Goal: Answer question/provide support

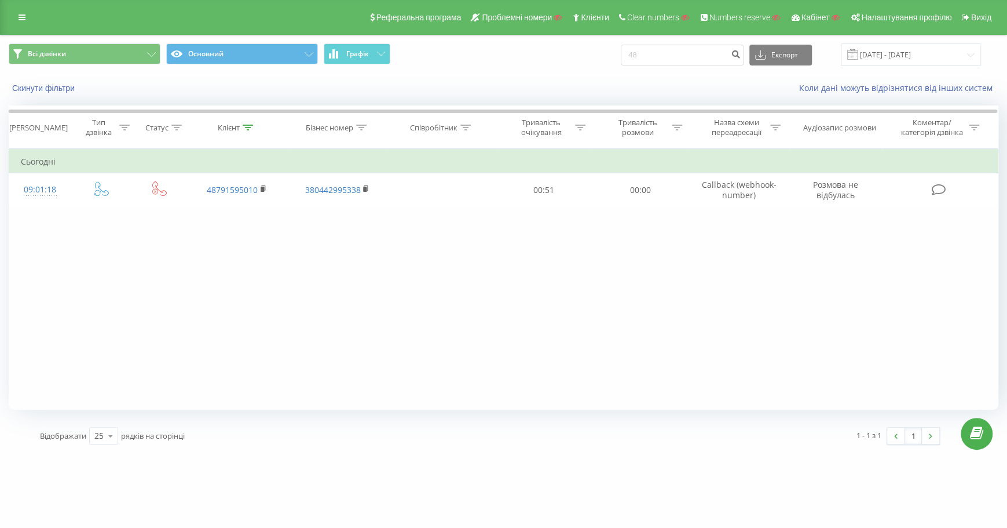
type input "4"
type input "380951308379"
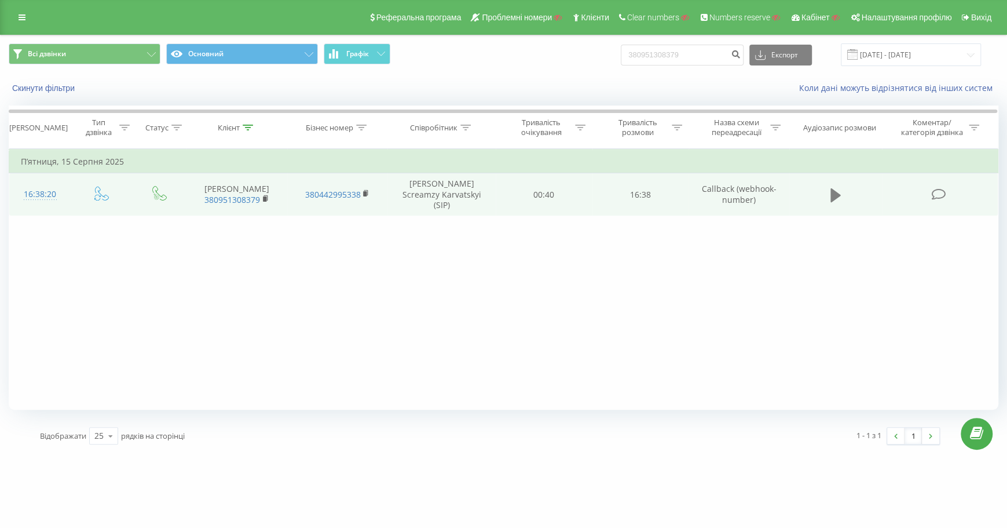
click at [839, 191] on icon at bounding box center [835, 195] width 10 height 16
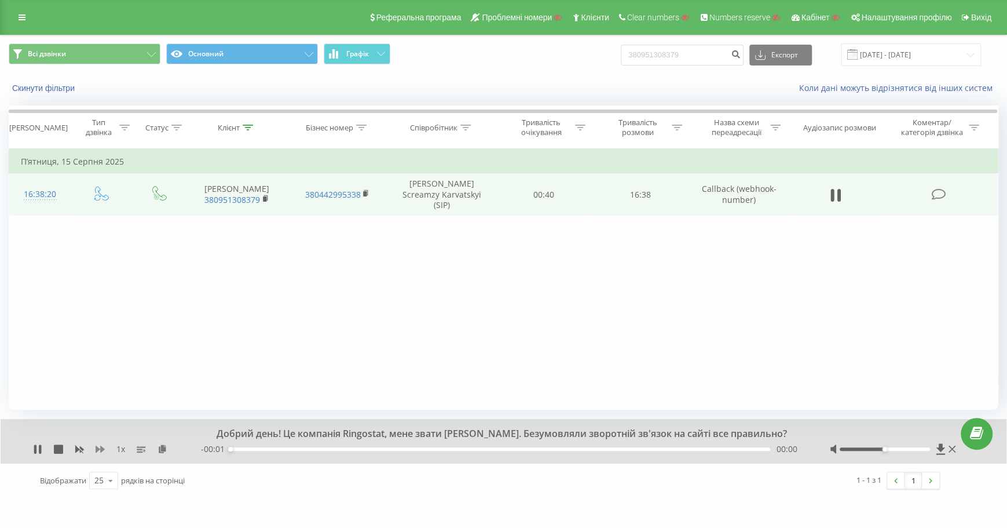
click at [99, 447] on icon at bounding box center [100, 448] width 9 height 9
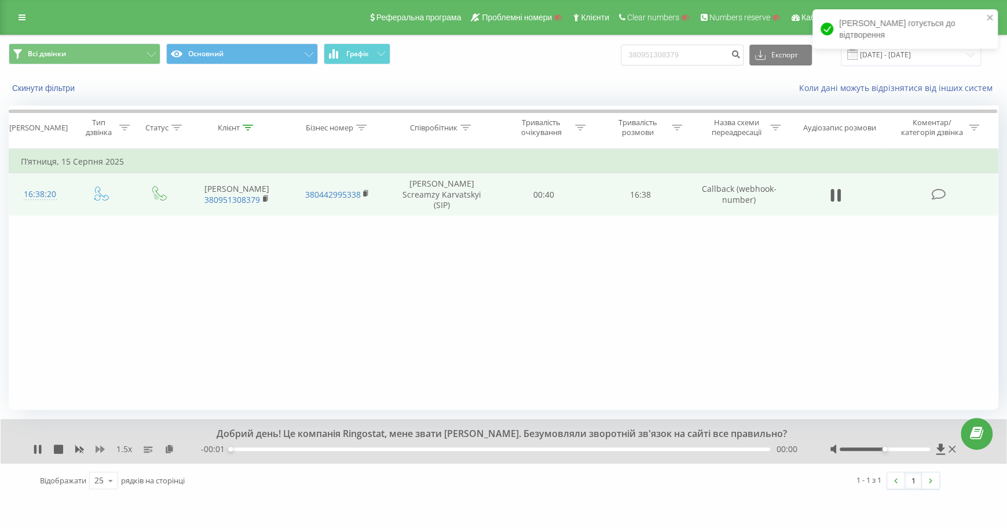
click at [99, 447] on icon at bounding box center [100, 448] width 9 height 9
click at [990, 17] on icon "close" at bounding box center [990, 17] width 6 height 6
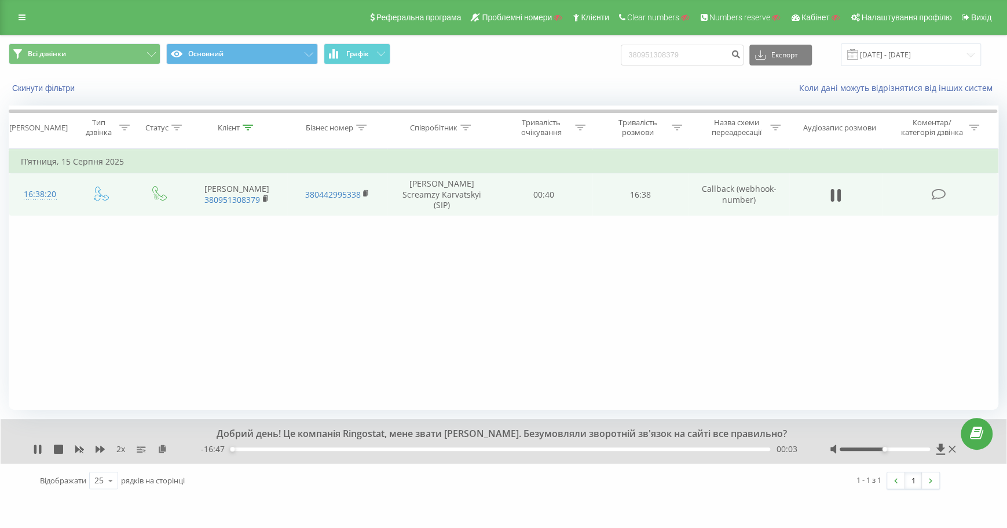
click at [943, 188] on icon at bounding box center [939, 194] width 14 height 12
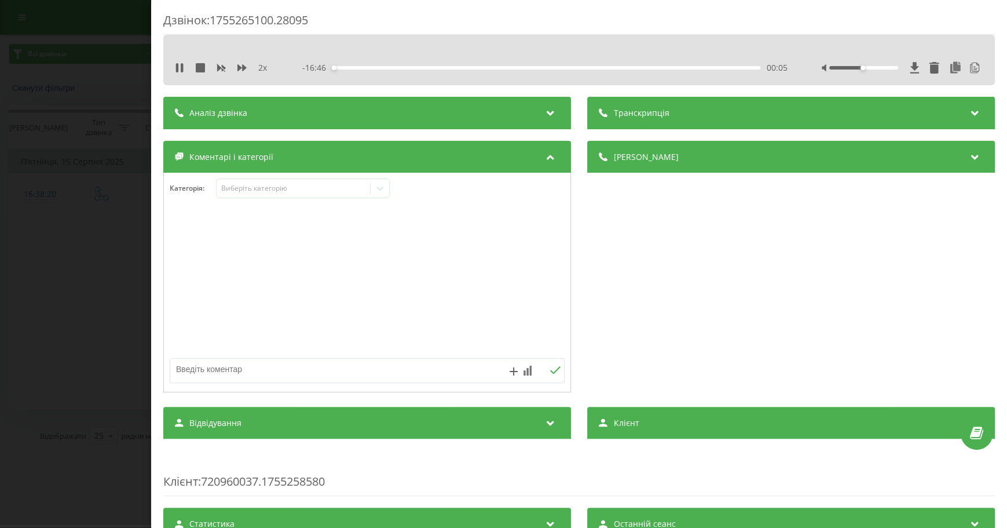
click at [968, 113] on icon at bounding box center [975, 111] width 14 height 12
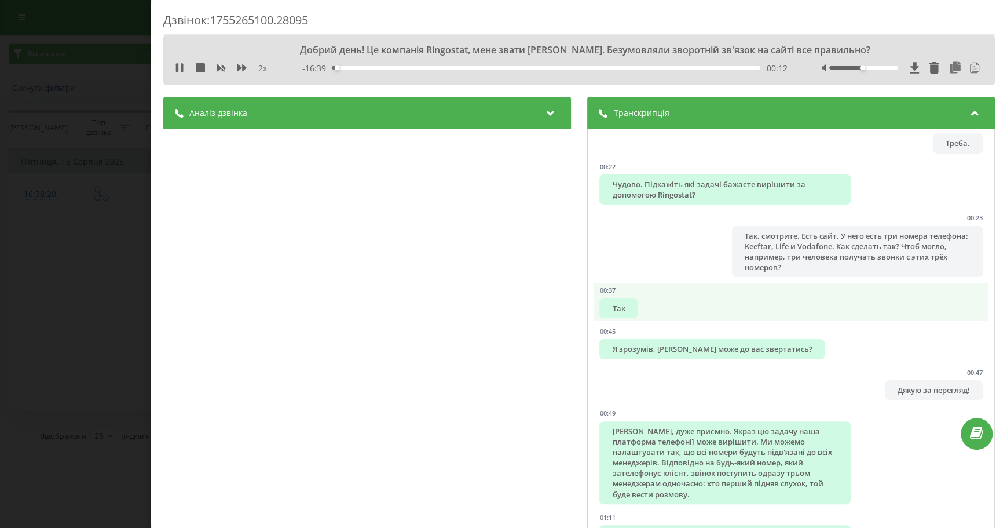
scroll to position [123, 0]
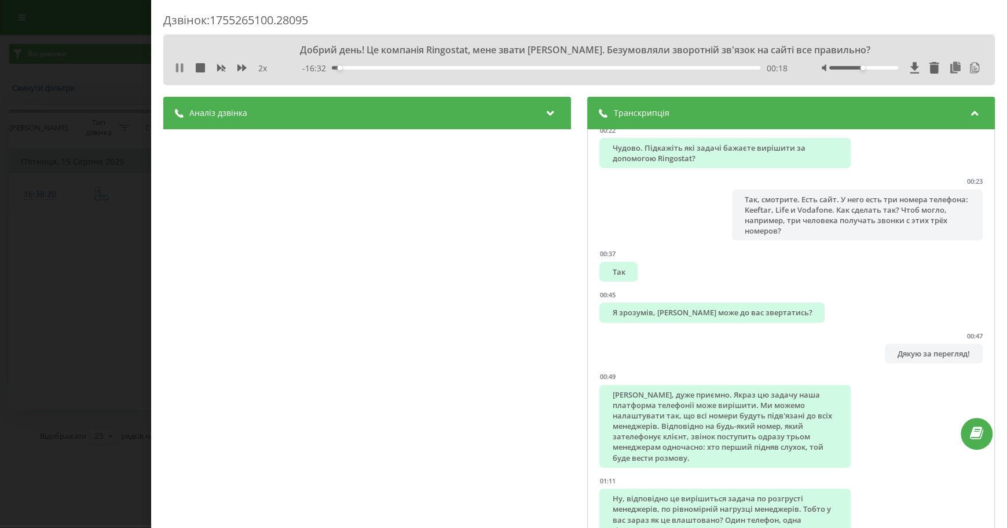
click at [175, 66] on icon at bounding box center [179, 67] width 9 height 9
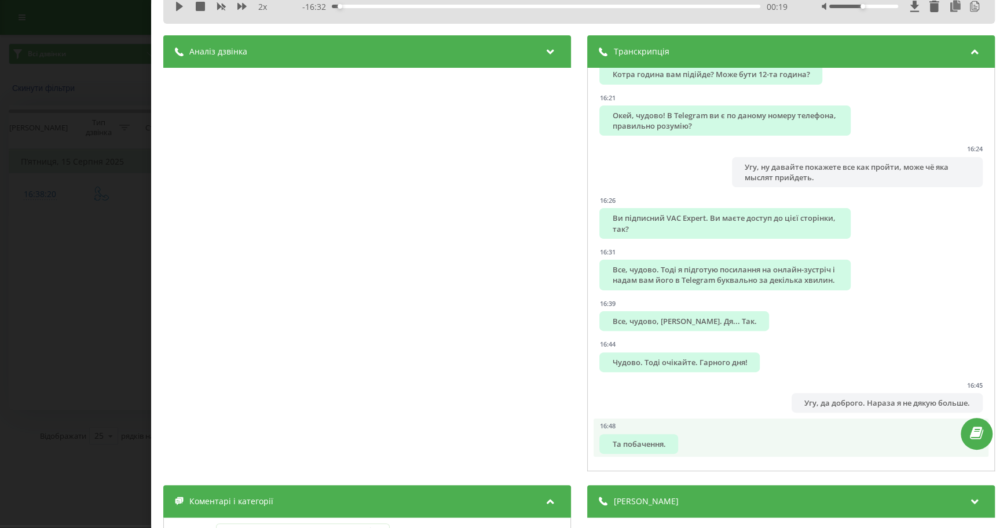
scroll to position [87, 0]
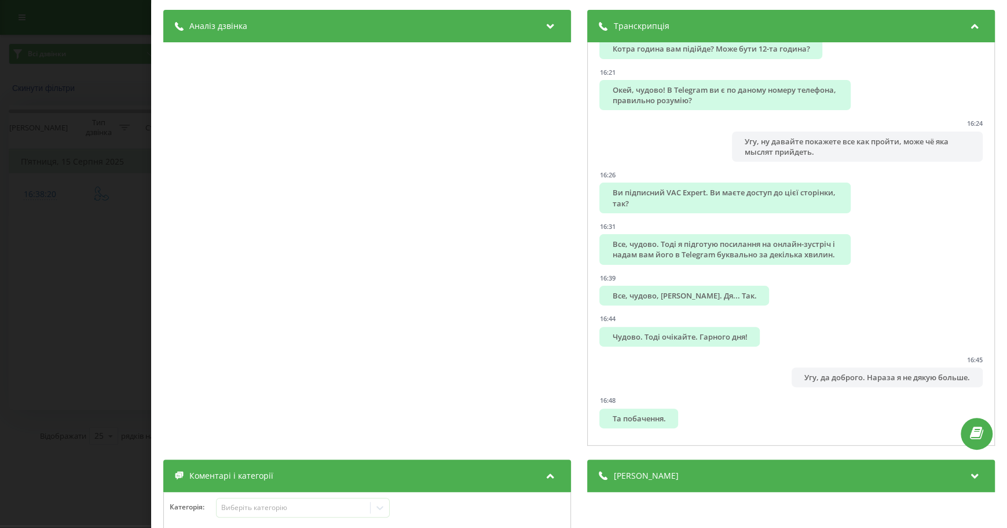
click at [120, 120] on div "Дзвінок : 1755265100.28095 Добрий день! Це компанія Ringostat, мене звати [PERS…" at bounding box center [503, 264] width 1007 height 528
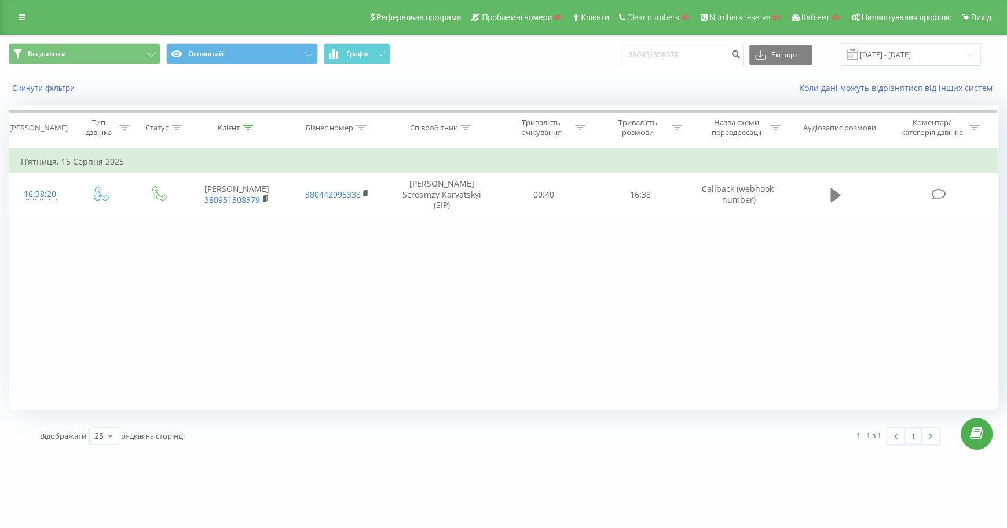
click at [835, 191] on icon at bounding box center [835, 195] width 10 height 14
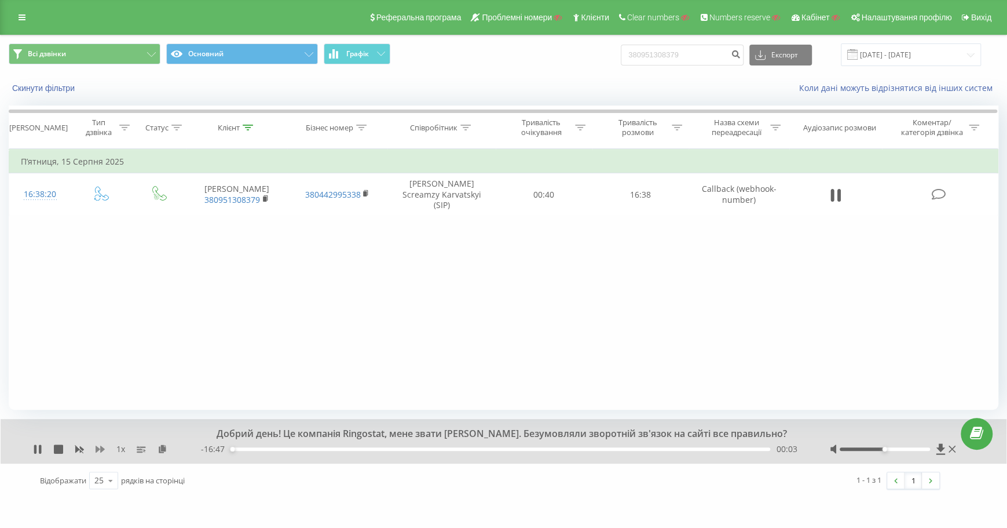
click at [98, 445] on icon at bounding box center [100, 448] width 9 height 9
click at [98, 446] on icon at bounding box center [100, 448] width 9 height 9
